Goal: Share content: Share content

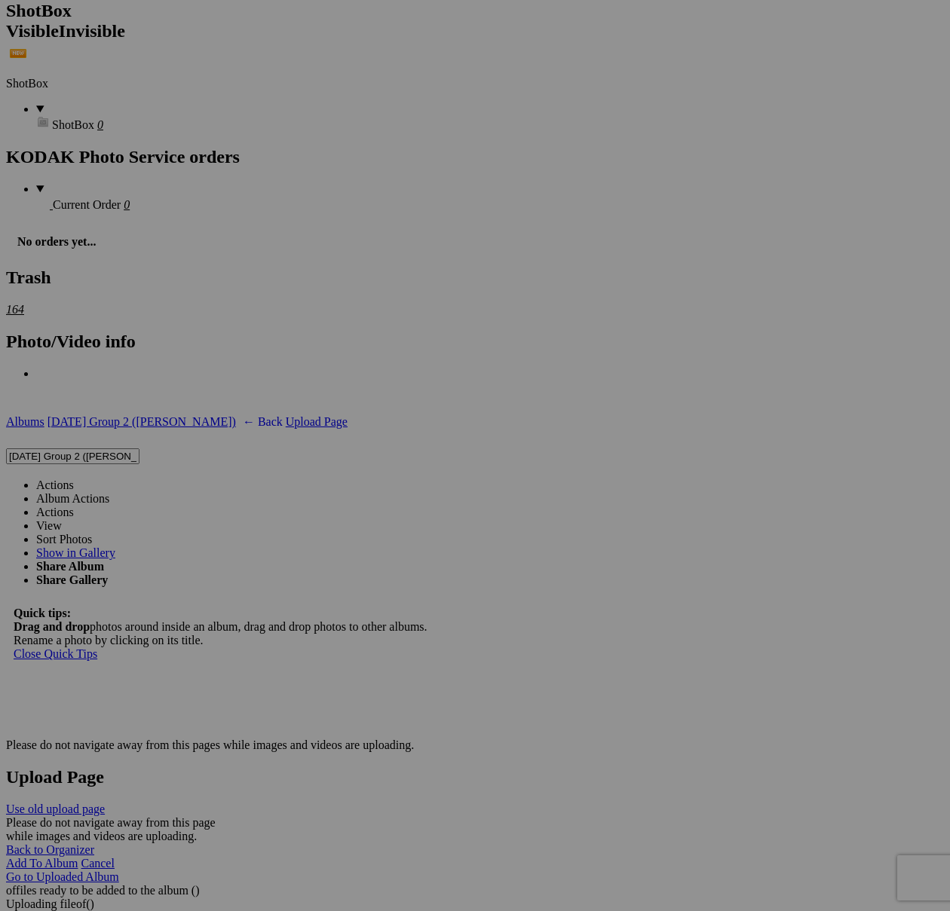
scroll to position [4237, 0]
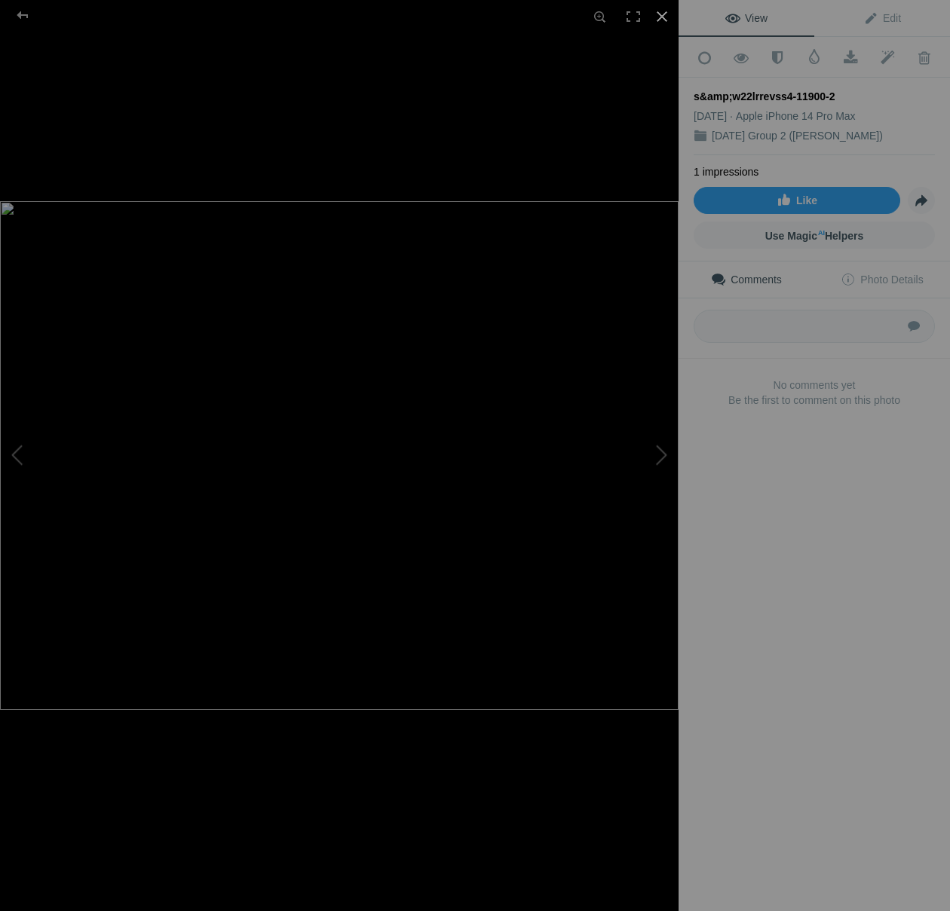
click at [667, 11] on div at bounding box center [661, 16] width 33 height 33
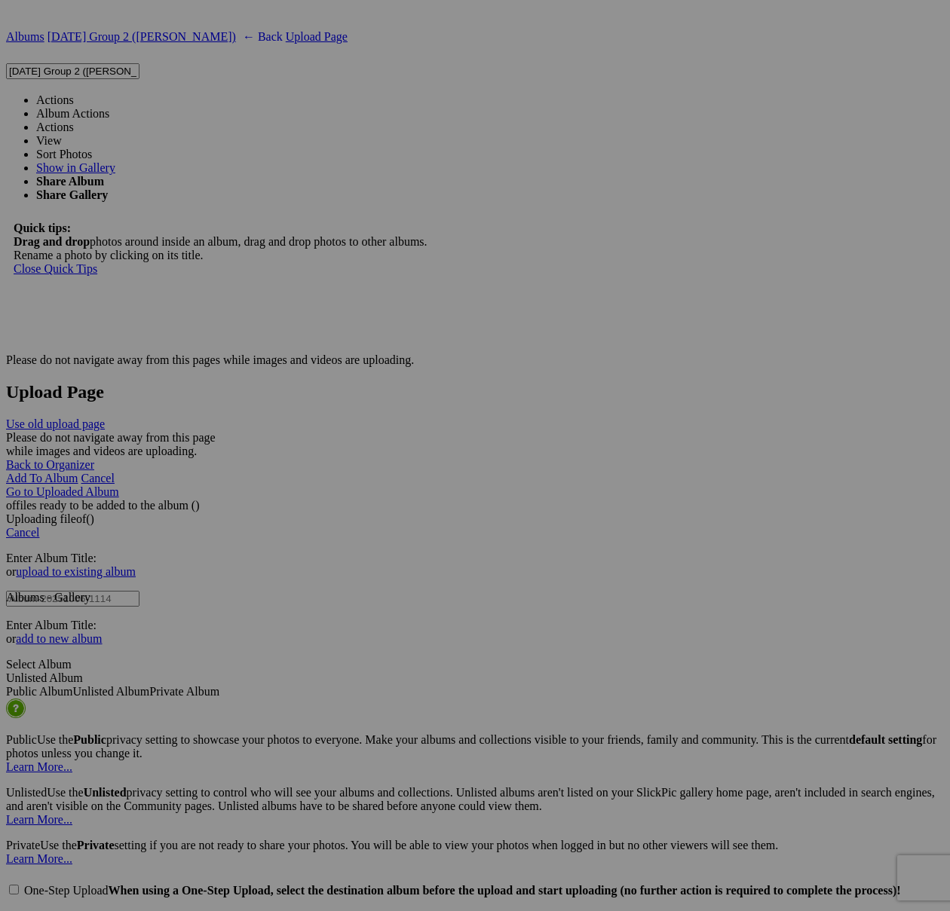
scroll to position [5278, 0]
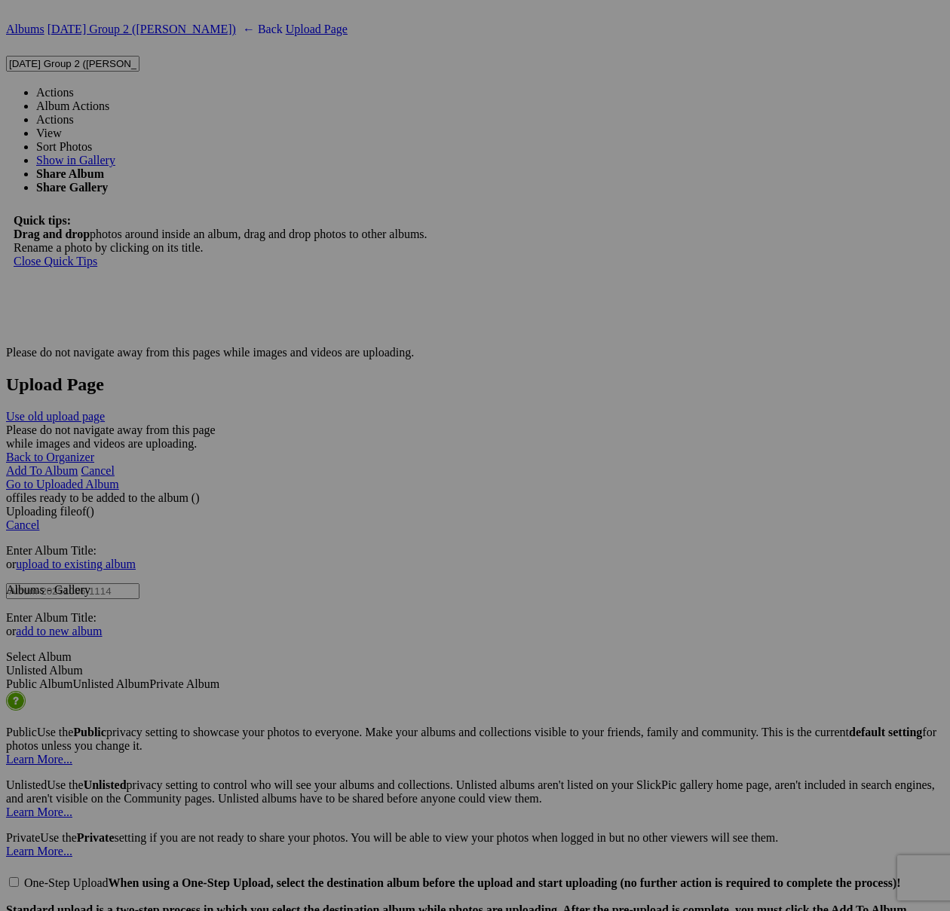
click at [74, 86] on span at bounding box center [74, 92] width 0 height 13
type textarea "<!-- [DOMAIN_NAME] image hosting. HTML Bulk Share code Starts Here --> <div sty…"
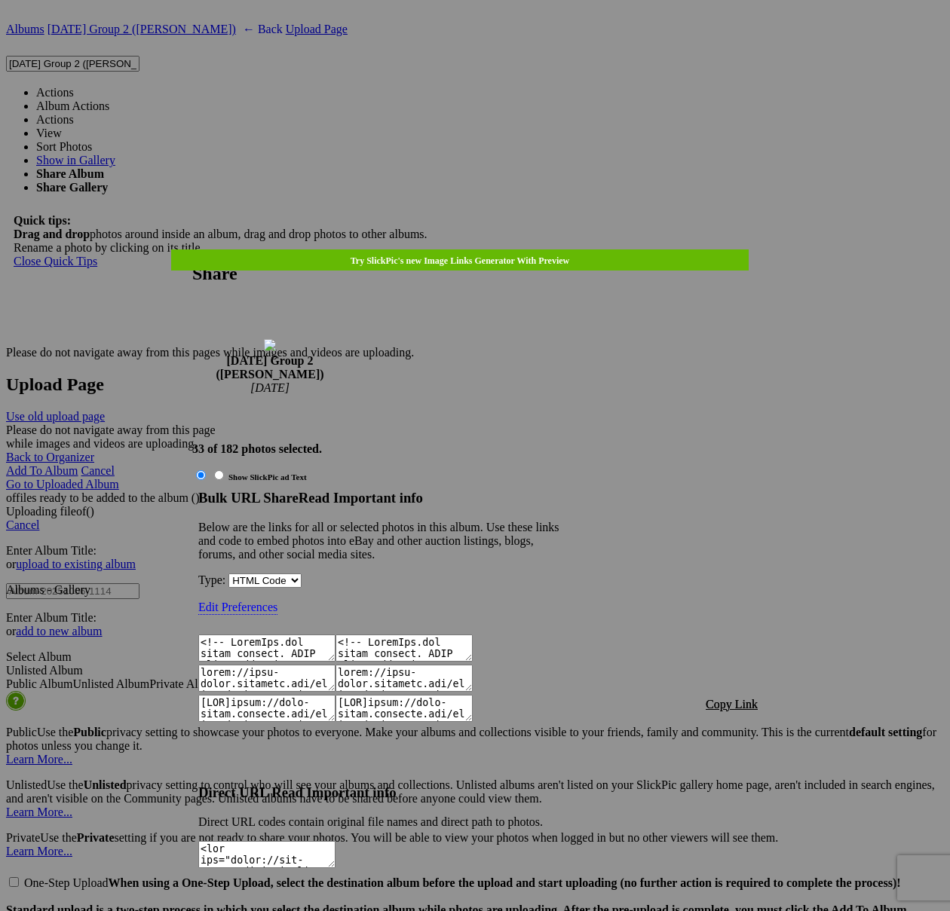
click at [720, 698] on span "Copy Link" at bounding box center [731, 704] width 52 height 13
click at [497, 35] on div at bounding box center [475, 455] width 950 height 911
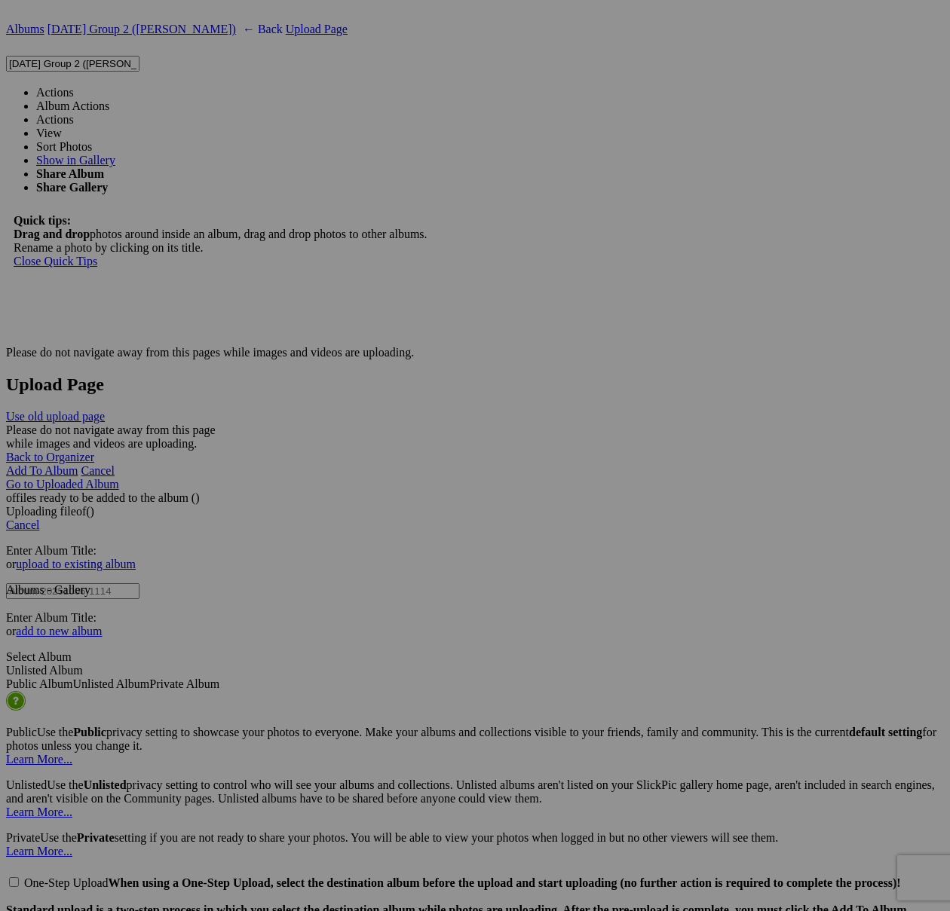
click at [74, 86] on link "Actions" at bounding box center [55, 92] width 38 height 13
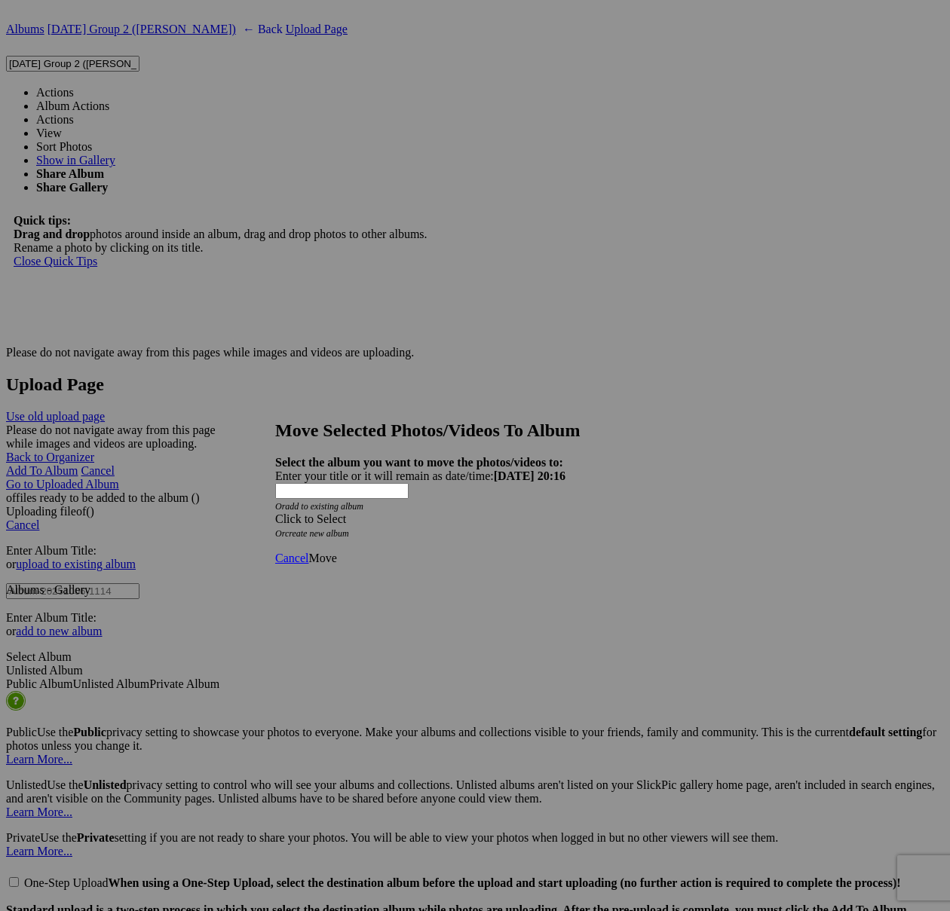
click at [437, 512] on div "Click to Select" at bounding box center [474, 519] width 399 height 14
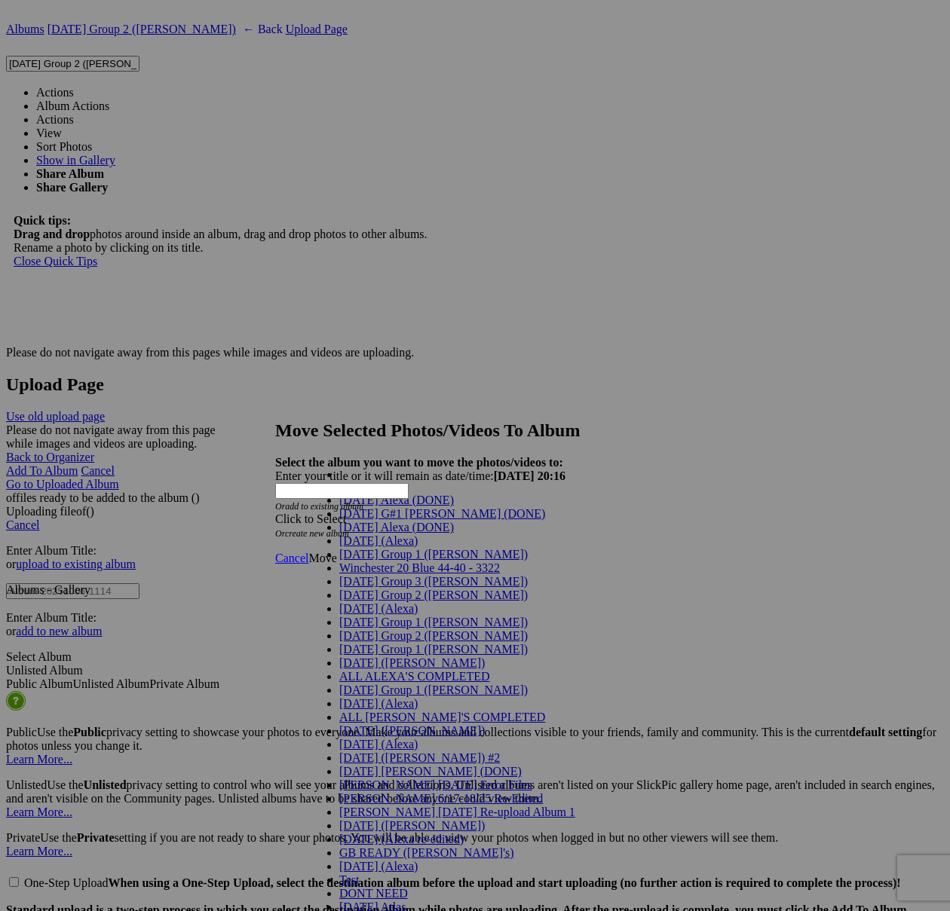
scroll to position [60, 0]
click at [391, 589] on span "[DATE] Group 2 ([PERSON_NAME])" at bounding box center [433, 595] width 188 height 13
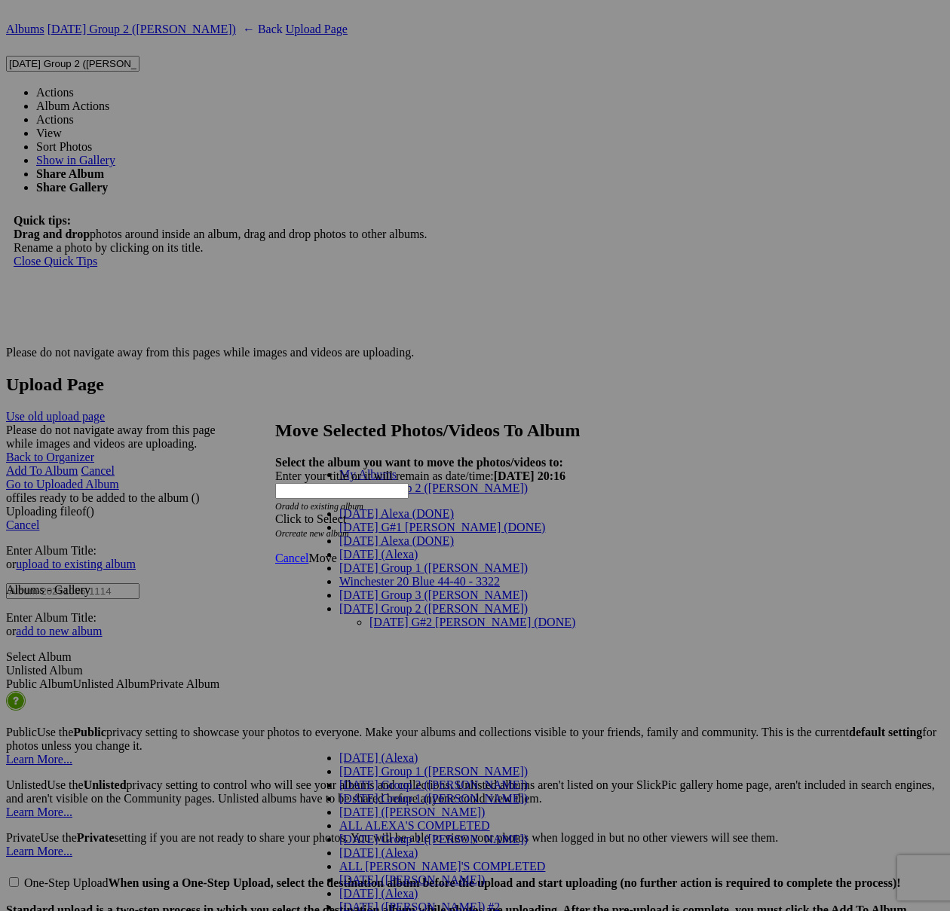
click at [418, 616] on link "[DATE] G#2 [PERSON_NAME] (DONE)" at bounding box center [472, 622] width 206 height 13
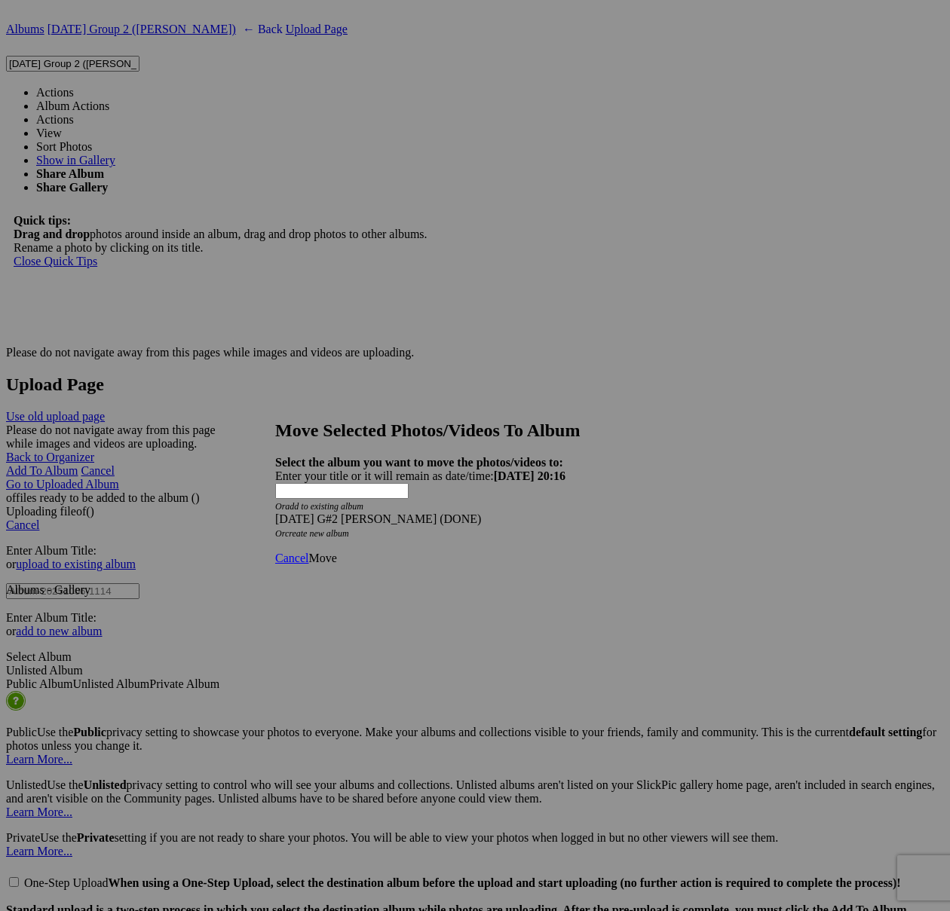
click at [336, 552] on span "Move" at bounding box center [322, 558] width 28 height 13
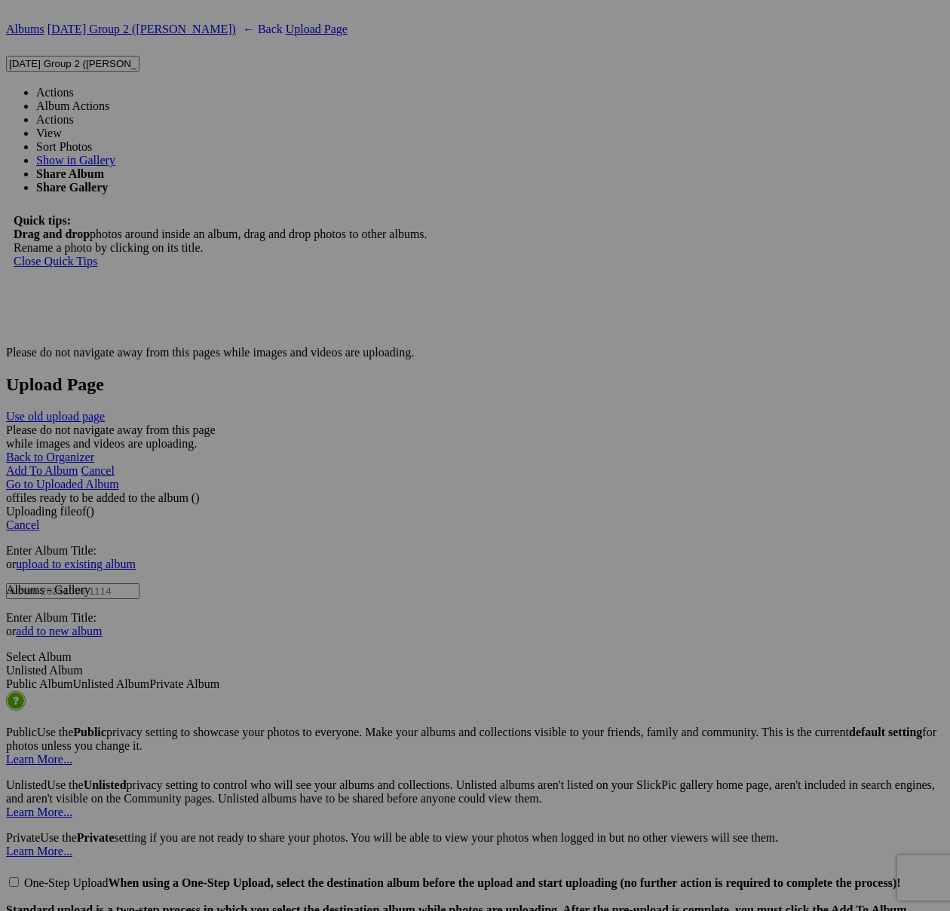
scroll to position [5242, 0]
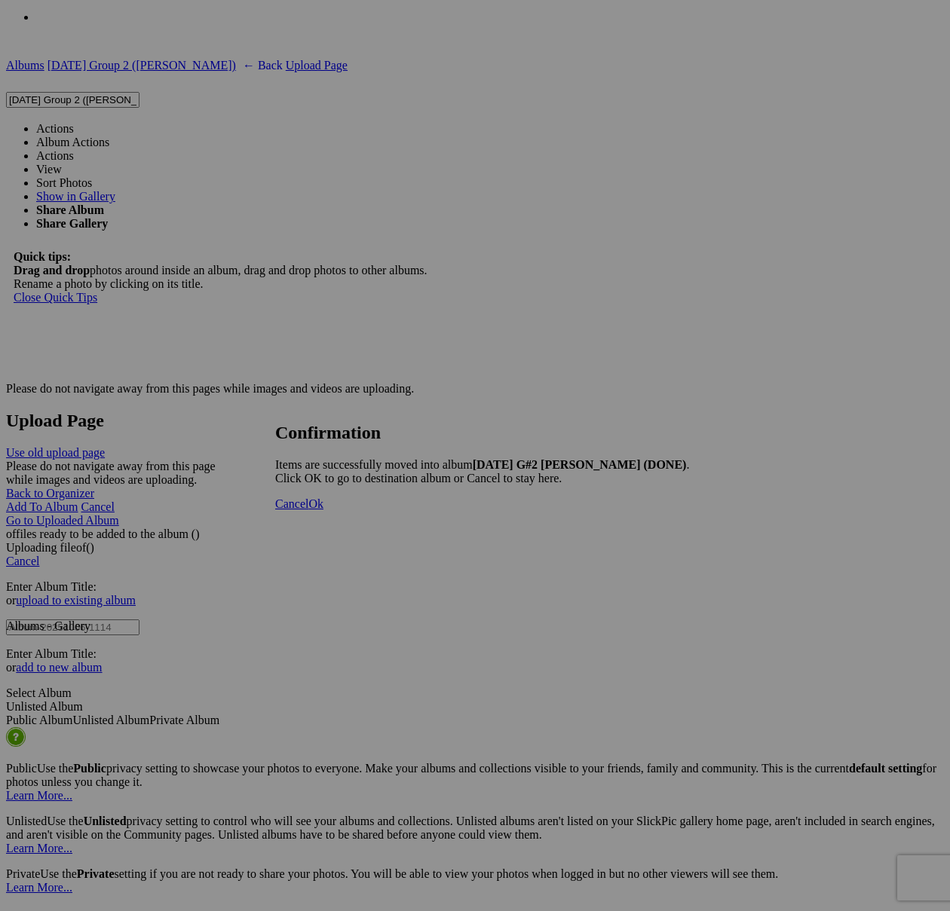
click at [308, 510] on span "Cancel" at bounding box center [291, 503] width 33 height 13
